Goal: Information Seeking & Learning: Learn about a topic

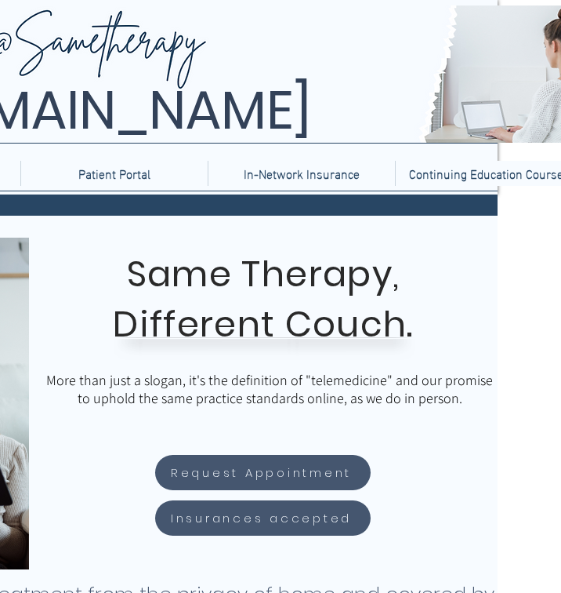
scroll to position [0, 479]
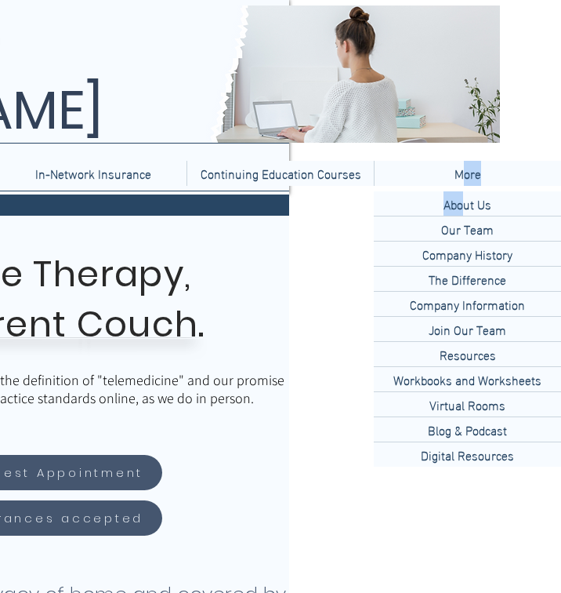
drag, startPoint x: 459, startPoint y: 178, endPoint x: 466, endPoint y: 212, distance: 35.2
click at [496, 205] on p "About Us" at bounding box center [467, 203] width 60 height 24
click at [479, 205] on p "About Us" at bounding box center [467, 203] width 60 height 24
click at [463, 202] on p "About Us" at bounding box center [467, 203] width 60 height 24
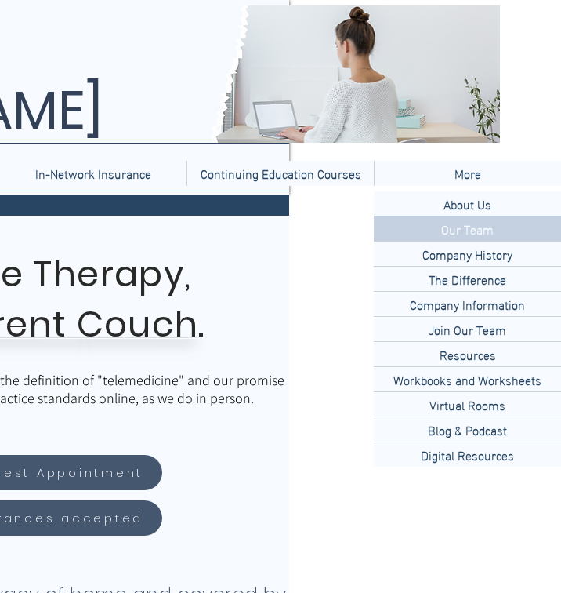
click at [470, 227] on p "Our Team" at bounding box center [467, 228] width 65 height 24
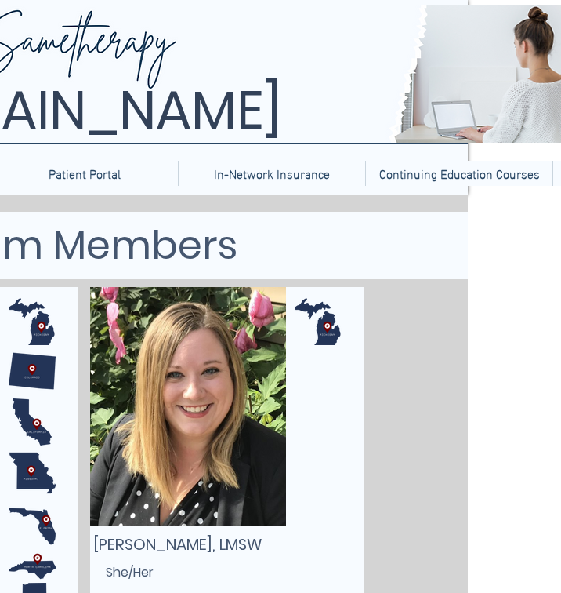
scroll to position [0, 479]
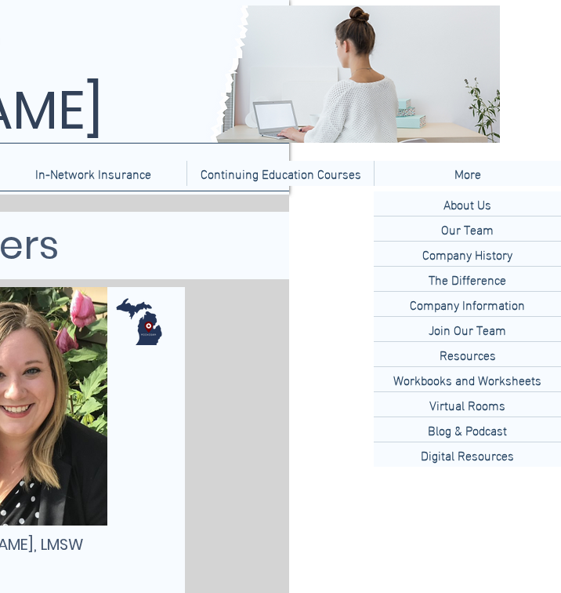
click at [462, 176] on p "More" at bounding box center [468, 173] width 42 height 25
click at [470, 202] on p "About Us" at bounding box center [467, 203] width 60 height 24
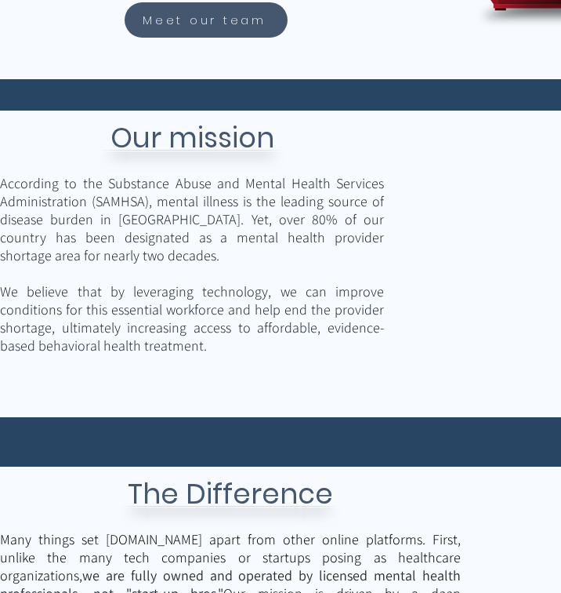
scroll to position [1814, 0]
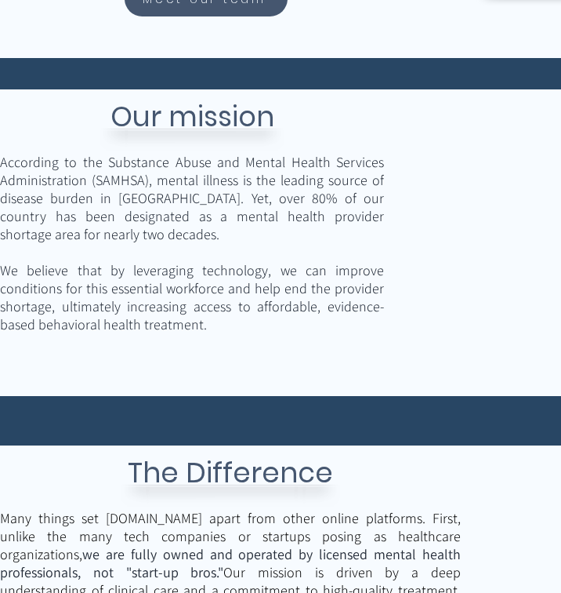
click at [142, 313] on span "We believe that by leveraging technology, we can improve conditions for this es…" at bounding box center [192, 297] width 384 height 72
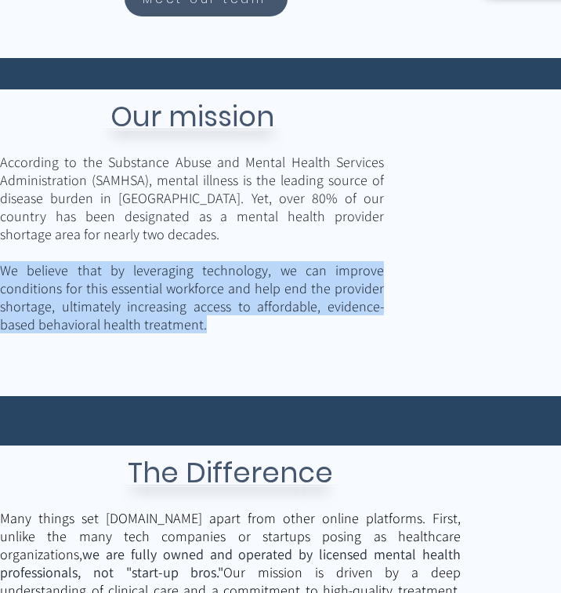
click at [142, 313] on span "We believe that by leveraging technology, we can improve conditions for this es…" at bounding box center [192, 297] width 384 height 72
copy span "We believe that by leveraging technology, we can improve conditions for this es…"
